Goal: Check status

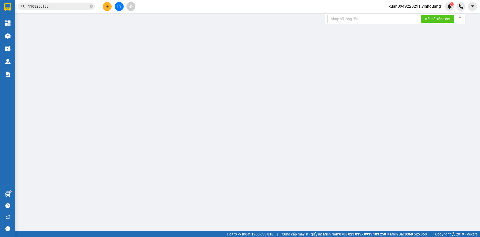
drag, startPoint x: 35, startPoint y: 2, endPoint x: 20, endPoint y: 3, distance: 14.9
click at [20, 3] on span "1108250183" at bounding box center [56, 7] width 77 height 8
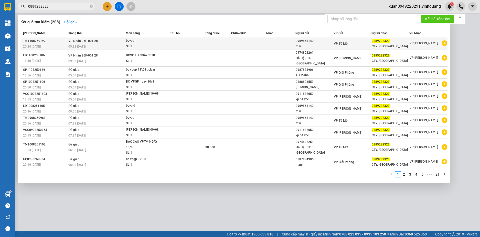
type input "0889232323"
click at [106, 42] on td "VP Nhận 36F-001.28 09:32 [DATE]" at bounding box center [96, 44] width 58 height 12
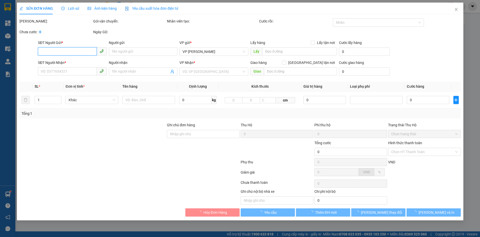
type input "0969863140"
type input "thin"
type input "0889232323"
type input "CTY. [GEOGRAPHIC_DATA]"
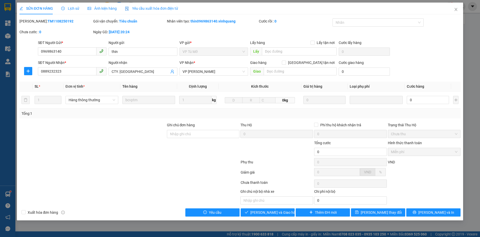
click at [71, 8] on span "Lịch sử" at bounding box center [70, 8] width 18 height 4
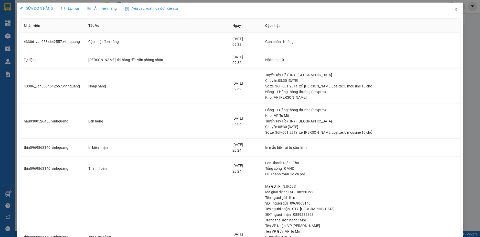
click at [454, 10] on icon "close" at bounding box center [456, 9] width 4 height 4
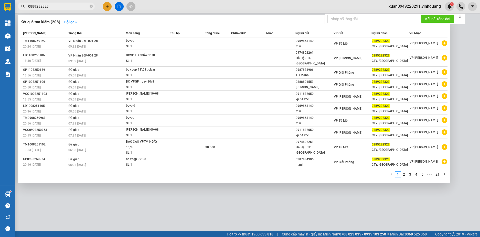
click at [58, 5] on input "0889232323" at bounding box center [58, 7] width 60 height 6
